Goal: Navigation & Orientation: Find specific page/section

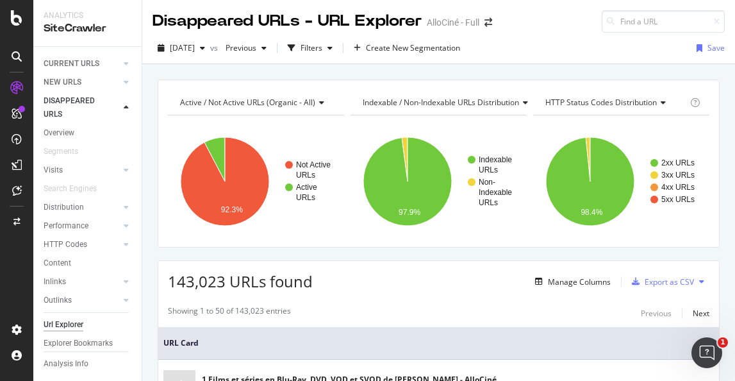
scroll to position [876, 0]
